Goal: Task Accomplishment & Management: Manage account settings

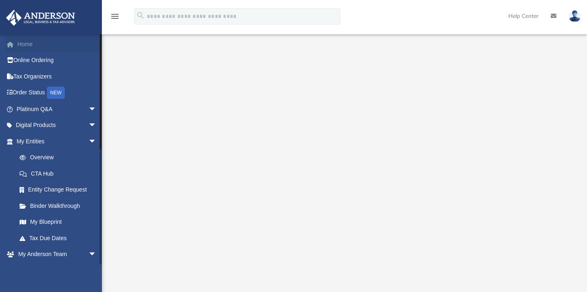
click at [26, 42] on link "Home" at bounding box center [57, 44] width 103 height 16
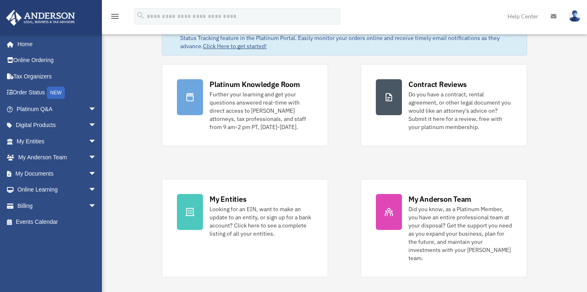
scroll to position [25, 0]
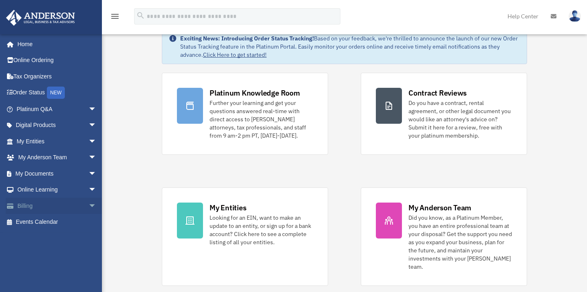
click at [55, 201] on link "Billing arrow_drop_down" at bounding box center [57, 205] width 103 height 16
